Goal: Information Seeking & Learning: Learn about a topic

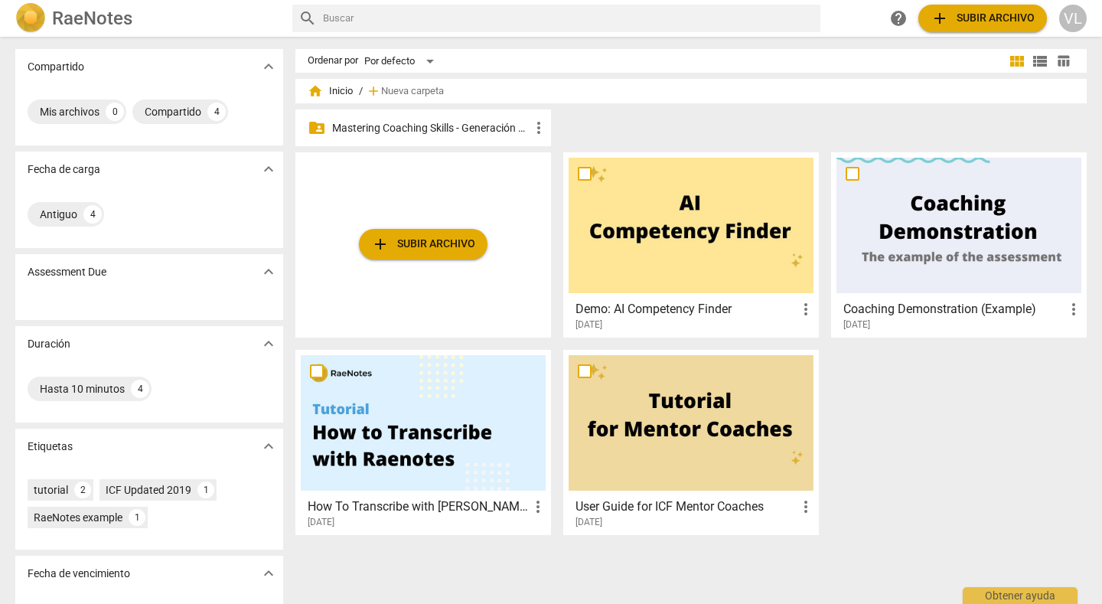
click at [415, 133] on p "Mastering Coaching Skills - Generación 32" at bounding box center [430, 128] width 197 height 16
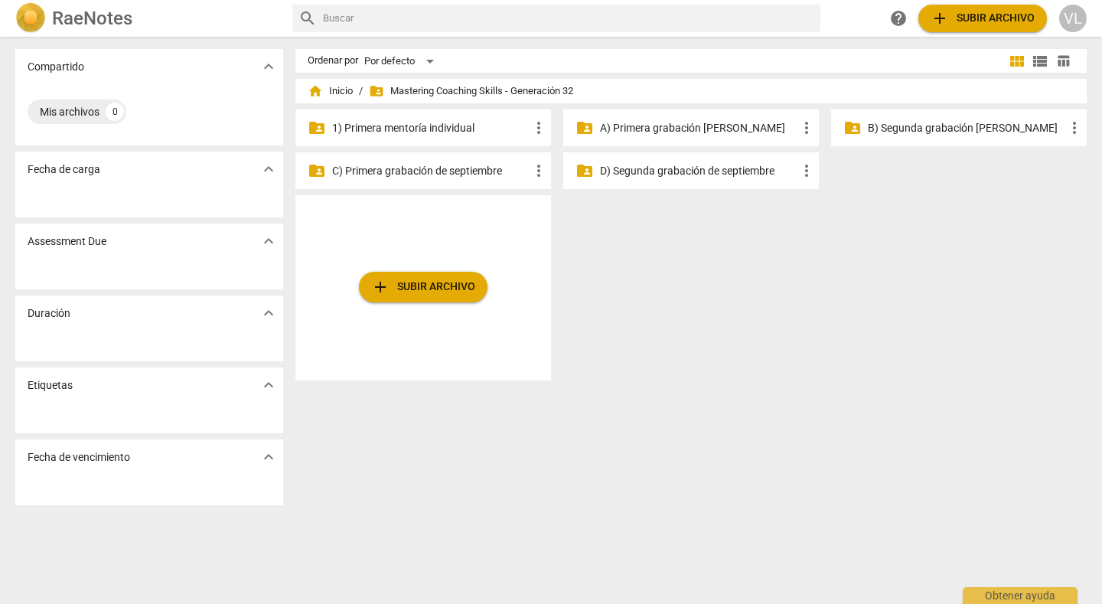
click at [442, 175] on p "C) Primera grabación de septiembre" at bounding box center [430, 171] width 197 height 16
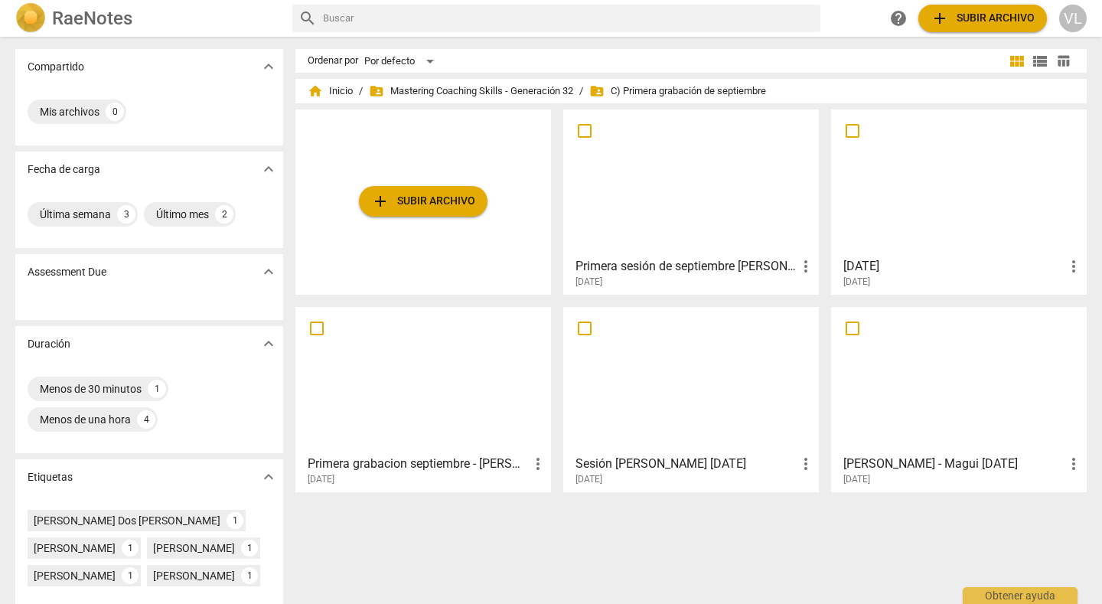
click at [883, 389] on div at bounding box center [959, 379] width 245 height 135
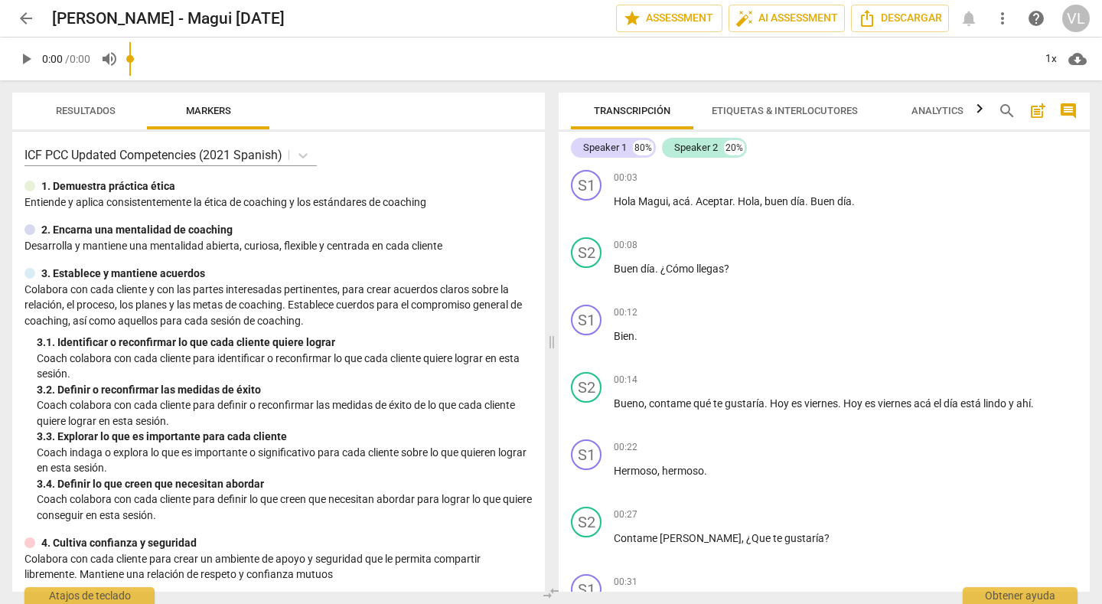
click at [505, 201] on p "Entiende y aplica consistentemente la ética de coaching y los estándares de c…" at bounding box center [278, 202] width 508 height 16
